Goal: Task Accomplishment & Management: Complete application form

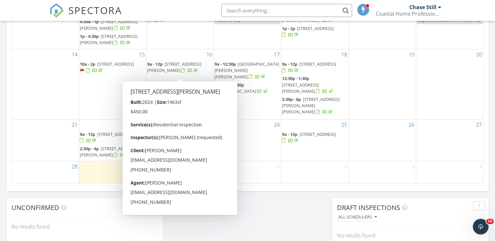
click at [298, 175] on div "2" at bounding box center [314, 173] width 67 height 22
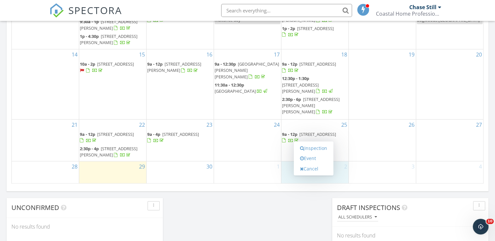
click at [256, 185] on div "September 2025 today list day week cal wk 4 wk month Sun Mon Tue Wed Thu Fri Sa…" at bounding box center [248, 40] width 482 height 298
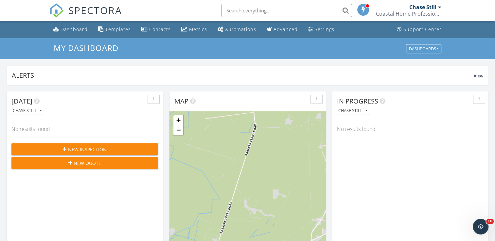
click at [70, 146] on span "New Inspection" at bounding box center [87, 149] width 39 height 7
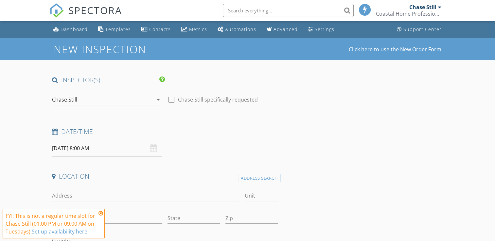
click at [114, 96] on div "Chase Still" at bounding box center [102, 100] width 101 height 10
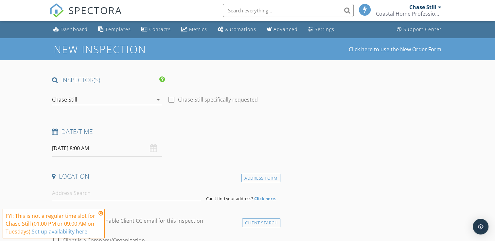
click at [176, 100] on div at bounding box center [171, 99] width 11 height 11
checkbox input "true"
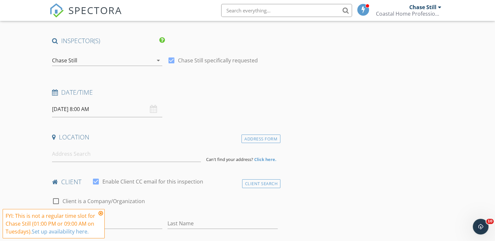
scroll to position [43, 0]
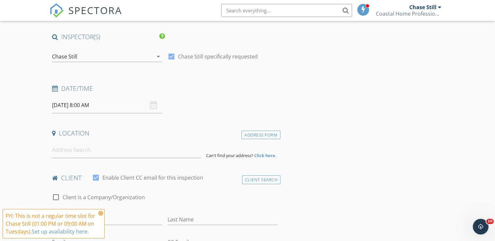
click at [110, 105] on input "09/30/2025 8:00 AM" at bounding box center [107, 105] width 110 height 16
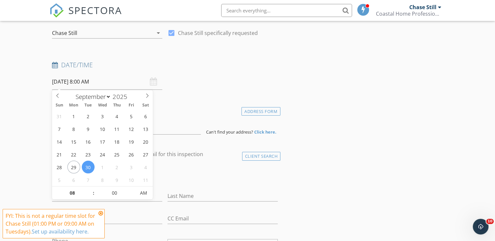
scroll to position [75, 0]
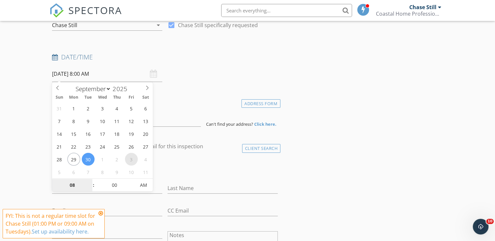
select select "9"
type input "10/03/2025 8:00 AM"
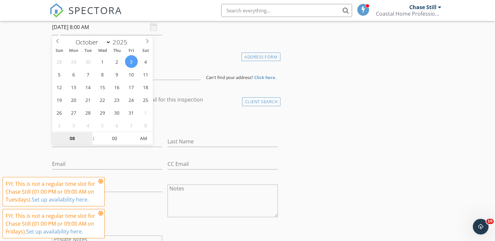
scroll to position [122, 0]
type input "09"
type input "[DATE] 9:00 AM"
click at [88, 137] on span at bounding box center [90, 135] width 5 height 7
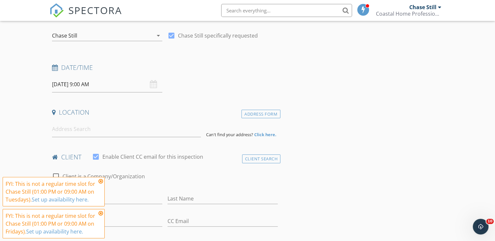
scroll to position [61, 0]
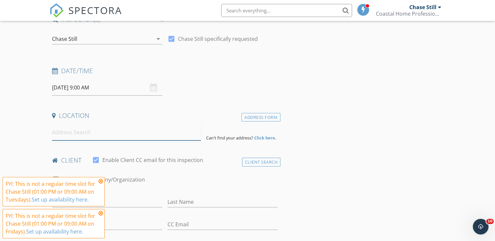
click at [83, 134] on input at bounding box center [126, 133] width 149 height 16
paste input "7621 Indigo Palms"
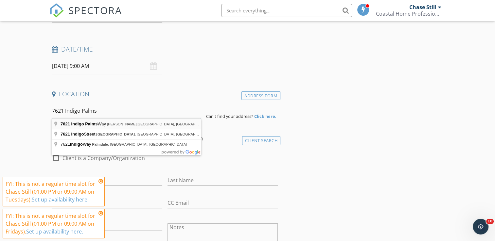
scroll to position [83, 0]
type input "7621 Indigo Palms Way, Johns Island, SC, USA"
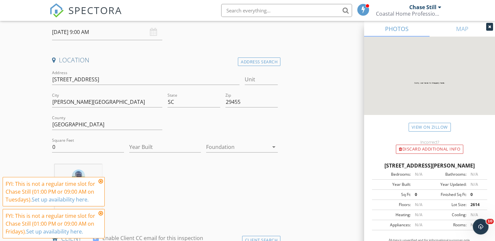
scroll to position [140, 0]
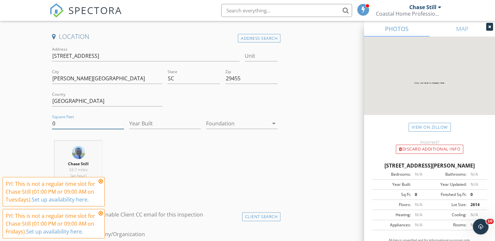
click at [89, 119] on input "0" at bounding box center [88, 123] width 72 height 11
type input "1505"
click at [146, 120] on input "Year Built" at bounding box center [165, 123] width 72 height 11
type input "2025"
click at [255, 124] on div at bounding box center [237, 123] width 62 height 10
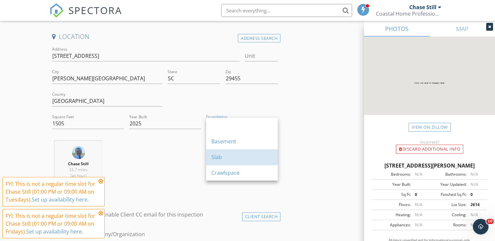
drag, startPoint x: 242, startPoint y: 159, endPoint x: 290, endPoint y: 159, distance: 48.4
click at [242, 159] on div "Slab" at bounding box center [241, 157] width 61 height 8
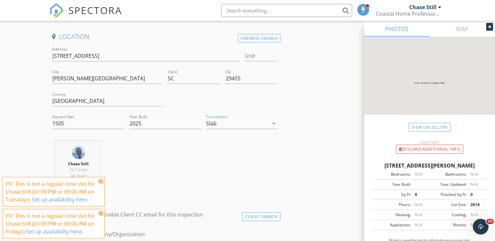
click at [100, 182] on icon at bounding box center [100, 181] width 5 height 5
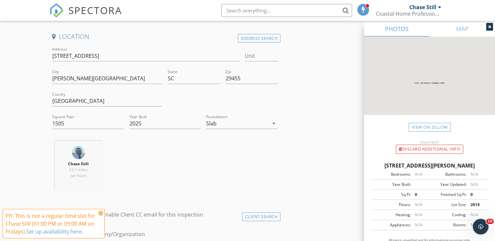
click at [99, 215] on icon at bounding box center [100, 213] width 5 height 5
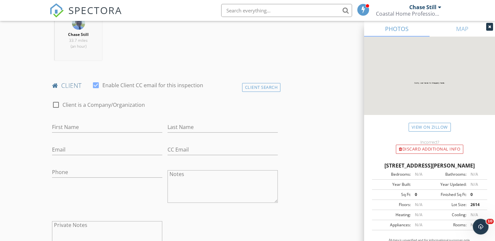
scroll to position [277, 0]
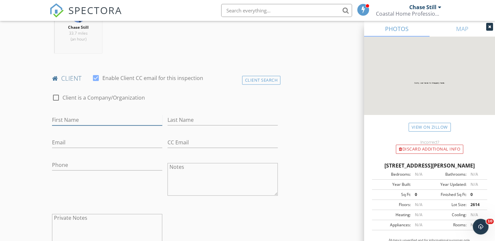
click at [85, 123] on input "First Name" at bounding box center [107, 120] width 110 height 11
paste input "[PERSON_NAME]"
drag, startPoint x: 61, startPoint y: 120, endPoint x: 76, endPoint y: 120, distance: 14.7
click at [76, 120] on input "[PERSON_NAME]" at bounding box center [107, 120] width 110 height 11
type input "[PERSON_NAME]"
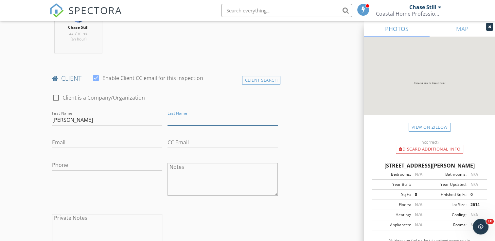
click at [187, 119] on input "Last Name" at bounding box center [222, 120] width 110 height 11
paste input "[PERSON_NAME]"
type input "[PERSON_NAME]"
click at [89, 146] on input "Email" at bounding box center [107, 142] width 110 height 11
paste input "[EMAIL_ADDRESS][DOMAIN_NAME]"
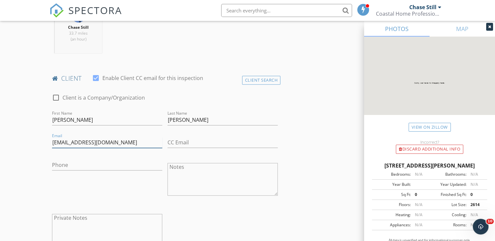
type input "[EMAIL_ADDRESS][DOMAIN_NAME]"
click at [92, 168] on input "Phone" at bounding box center [107, 165] width 110 height 11
paste input "[PHONE_NUMBER]"
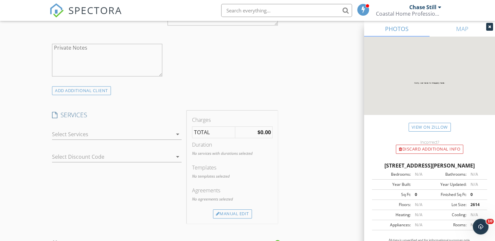
scroll to position [469, 0]
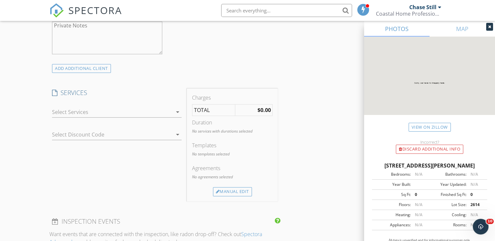
type input "[PHONE_NUMBER]"
click at [105, 114] on div at bounding box center [112, 112] width 120 height 10
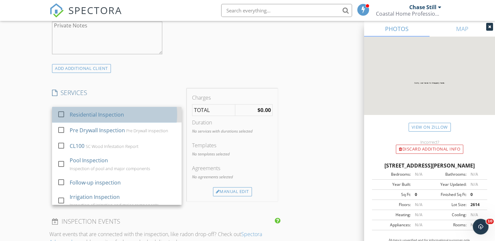
click at [104, 114] on div "Residential Inspection" at bounding box center [97, 115] width 54 height 8
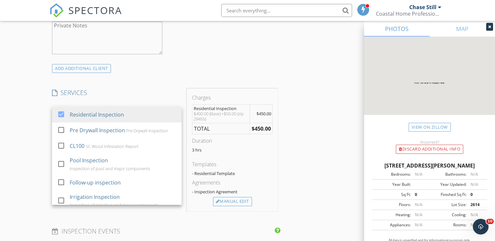
click at [17, 120] on div "New Inspection Click here to use the New Order Form INSPECTOR(S) check_box Chas…" at bounding box center [247, 136] width 495 height 1135
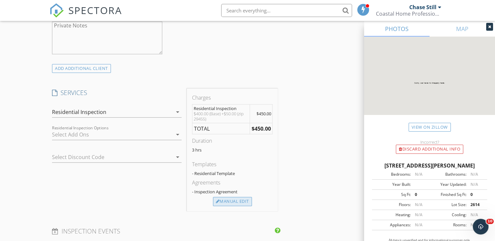
click at [236, 201] on div "Manual Edit" at bounding box center [232, 201] width 39 height 9
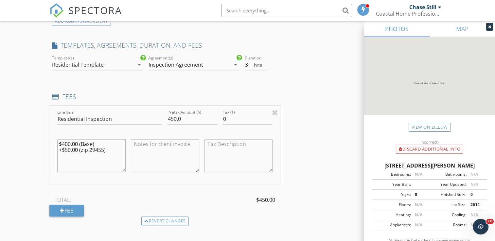
scroll to position [518, 0]
drag, startPoint x: 114, startPoint y: 149, endPoint x: 57, endPoint y: 149, distance: 57.2
click at [57, 149] on div "$400.00 (Base) +$50.00 (zip 29455)" at bounding box center [92, 155] width 74 height 51
type textarea "$400.00 (Base)"
click at [193, 122] on input "450.0" at bounding box center [192, 118] width 50 height 11
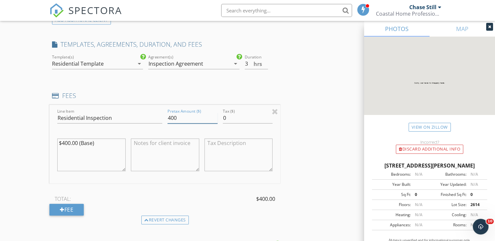
type input "400"
click at [310, 151] on div "INSPECTOR(S) check_box Chase Still PRIMARY Chase Still arrow_drop_down check_bo…" at bounding box center [247, 130] width 396 height 1144
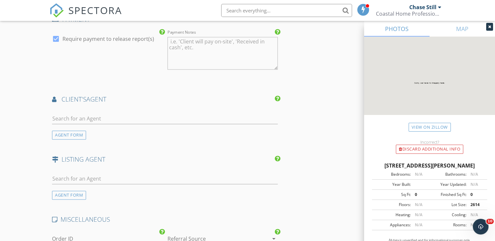
scroll to position [794, 0]
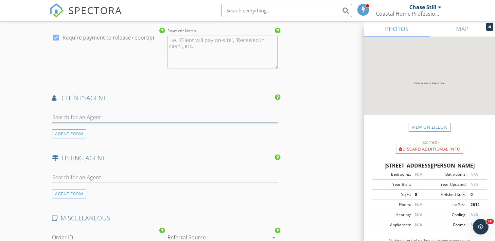
click at [112, 114] on input "text" at bounding box center [165, 117] width 226 height 11
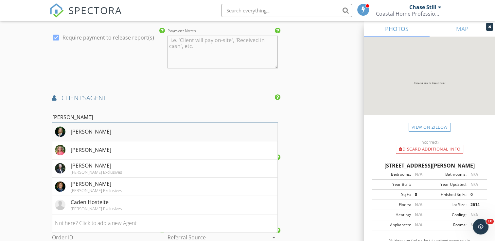
type input "pam"
click at [106, 130] on div "[PERSON_NAME]" at bounding box center [91, 132] width 41 height 8
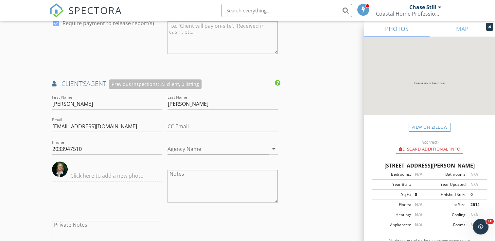
scroll to position [808, 0]
click at [110, 147] on input "2033947510" at bounding box center [107, 149] width 110 height 11
type input "[PHONE_NUMBER]"
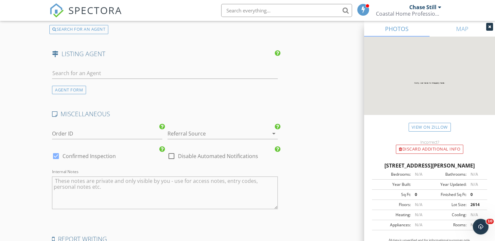
scroll to position [1049, 0]
click at [193, 129] on div at bounding box center [213, 132] width 92 height 10
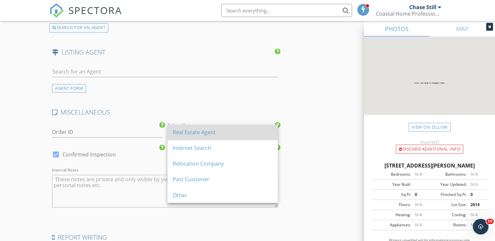
click at [193, 129] on div "Real Estate Agent" at bounding box center [223, 133] width 100 height 8
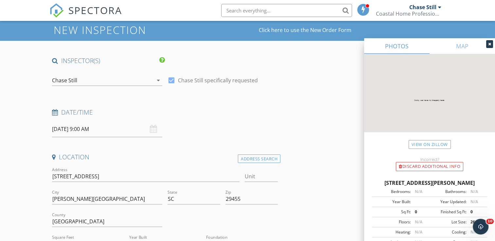
scroll to position [0, 0]
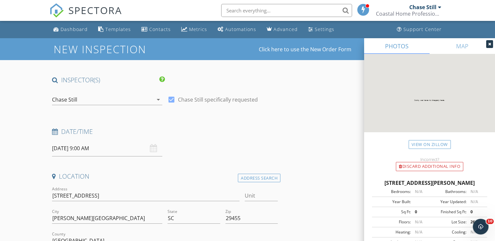
click at [122, 147] on input "[DATE] 9:00 AM" at bounding box center [107, 149] width 110 height 16
click at [181, 131] on h4 "Date/Time" at bounding box center [165, 132] width 226 height 9
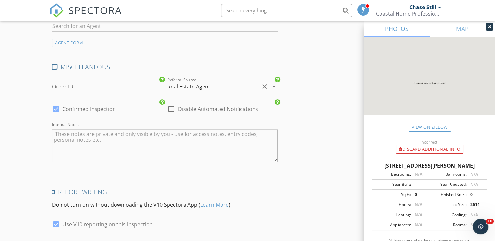
scroll to position [1140, 0]
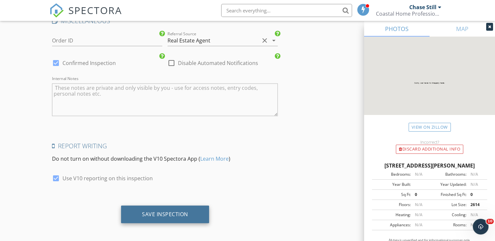
click at [159, 214] on div "Save Inspection" at bounding box center [165, 214] width 46 height 7
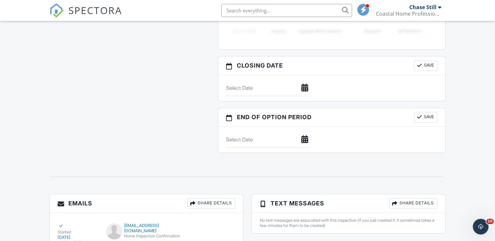
scroll to position [712, 0]
